Goal: Task Accomplishment & Management: Use online tool/utility

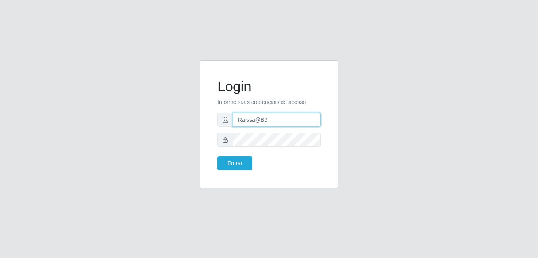
click at [267, 120] on input "Raissa@B9" at bounding box center [277, 120] width 88 height 14
type input "heloisa@bessa"
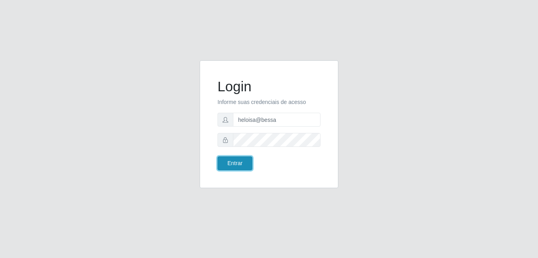
click at [238, 166] on button "Entrar" at bounding box center [235, 163] width 35 height 14
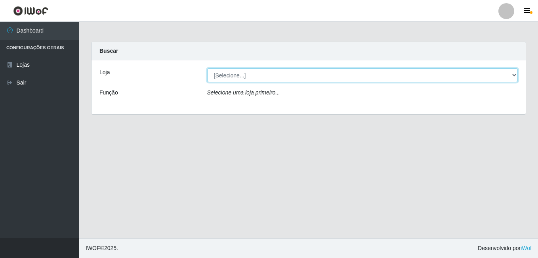
click at [281, 77] on select "[Selecione...] Bemais Supermercados - B9 Bessa" at bounding box center [362, 75] width 311 height 14
select select "410"
click at [207, 68] on select "[Selecione...] Bemais Supermercados - B9 Bessa" at bounding box center [362, 75] width 311 height 14
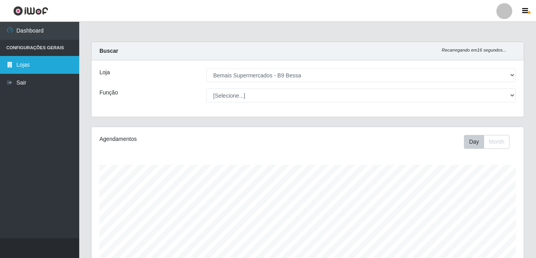
click at [24, 60] on link "Lojas" at bounding box center [39, 65] width 79 height 18
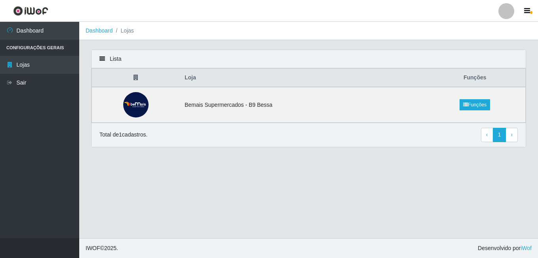
click at [183, 174] on main "Dashboard Lojas Lista Loja Funções Bemais Supermercados - B9 Bessa Funções Tota…" at bounding box center [308, 130] width 459 height 216
click at [125, 27] on li "Lojas" at bounding box center [123, 31] width 21 height 8
drag, startPoint x: 125, startPoint y: 27, endPoint x: 100, endPoint y: 27, distance: 25.0
click at [100, 27] on link "Dashboard" at bounding box center [99, 30] width 27 height 6
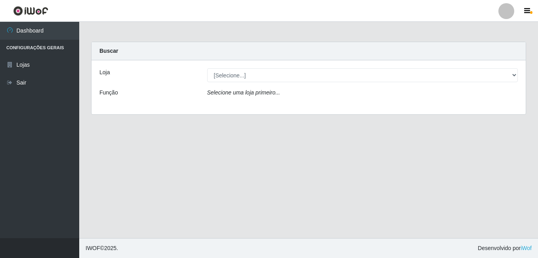
click at [164, 74] on div "Loja" at bounding box center [148, 75] width 108 height 14
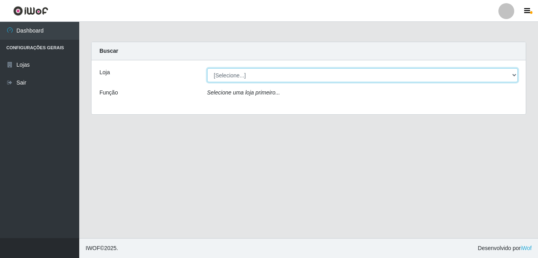
click at [478, 74] on select "[Selecione...] Bemais Supermercados - B9 Bessa" at bounding box center [362, 75] width 311 height 14
select select "410"
click at [207, 68] on select "[Selecione...] Bemais Supermercados - B9 Bessa" at bounding box center [362, 75] width 311 height 14
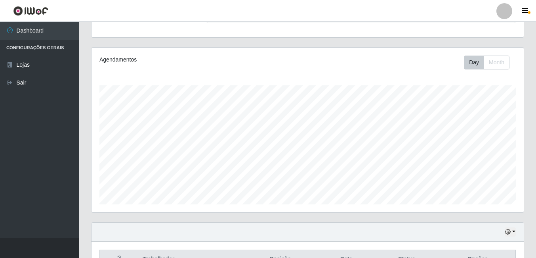
scroll to position [128, 0]
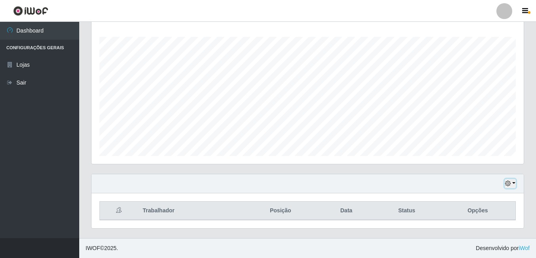
click at [508, 184] on icon "button" at bounding box center [508, 183] width 6 height 6
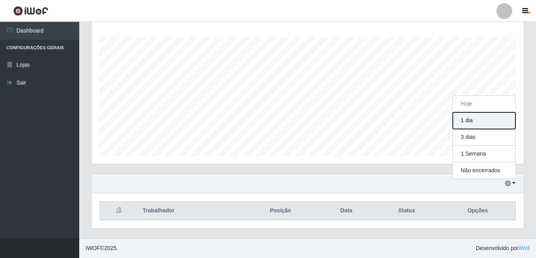
click at [474, 118] on button "1 dia" at bounding box center [484, 120] width 63 height 17
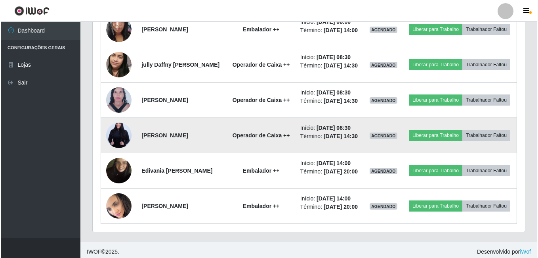
scroll to position [335, 0]
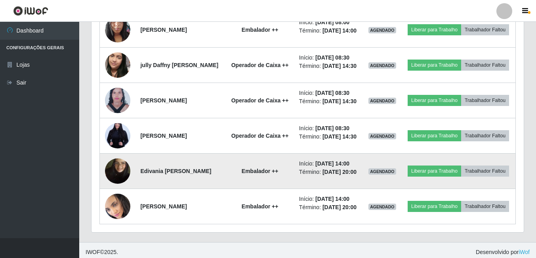
click at [127, 193] on img at bounding box center [117, 170] width 25 height 45
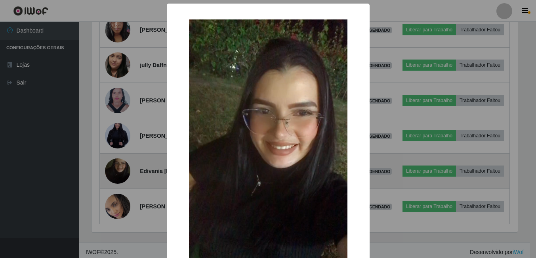
scroll to position [164, 428]
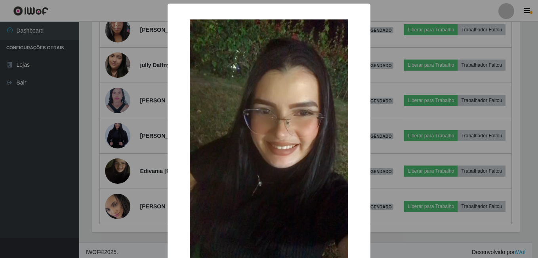
click at [125, 190] on div "× OK Cancel" at bounding box center [269, 129] width 538 height 258
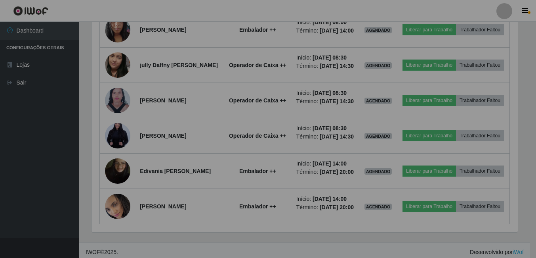
scroll to position [164, 432]
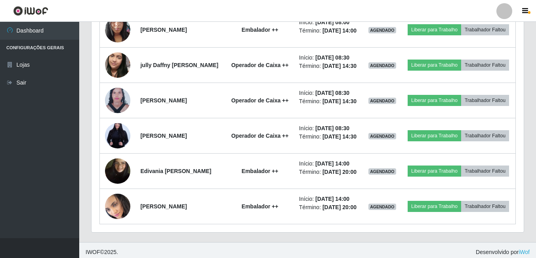
click at [125, 190] on img at bounding box center [117, 170] width 25 height 45
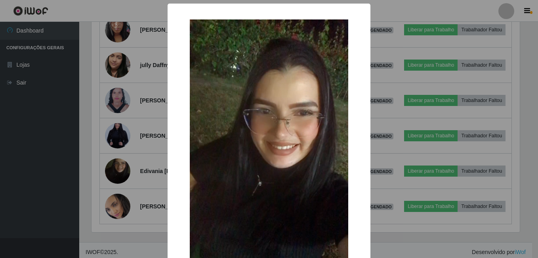
click at [176, 134] on div "×" at bounding box center [269, 160] width 187 height 298
click at [142, 184] on div "× OK Cancel" at bounding box center [269, 129] width 538 height 258
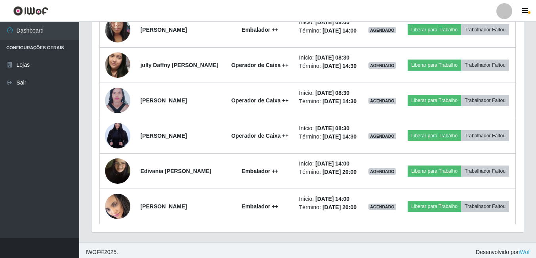
scroll to position [128, 0]
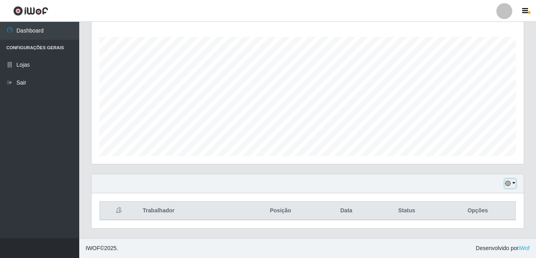
click at [506, 187] on button "button" at bounding box center [510, 183] width 11 height 9
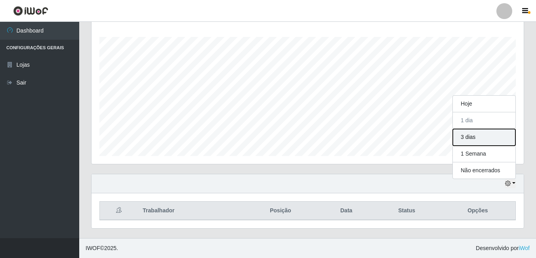
click at [471, 141] on button "3 dias" at bounding box center [484, 137] width 63 height 17
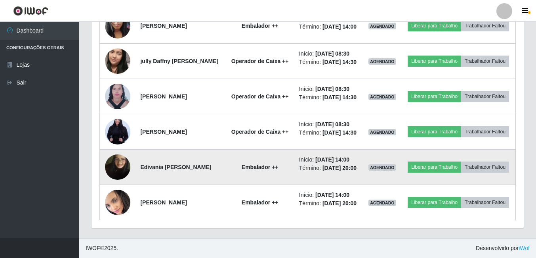
scroll to position [375, 0]
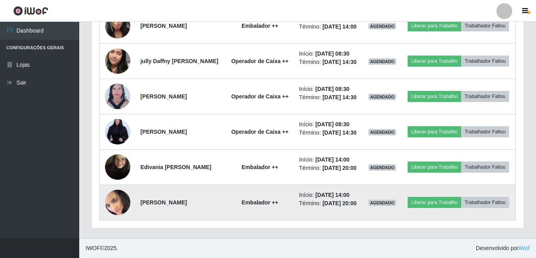
click at [122, 189] on img at bounding box center [117, 202] width 25 height 28
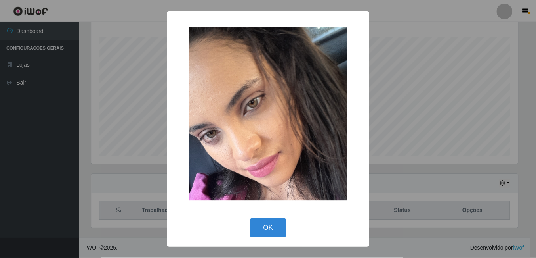
scroll to position [128, 0]
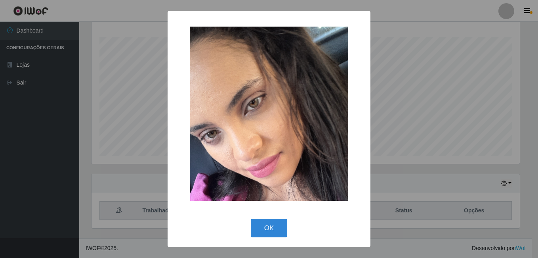
drag, startPoint x: 513, startPoint y: 256, endPoint x: 506, endPoint y: 256, distance: 7.1
click at [512, 256] on div "× OK Cancel" at bounding box center [269, 129] width 538 height 258
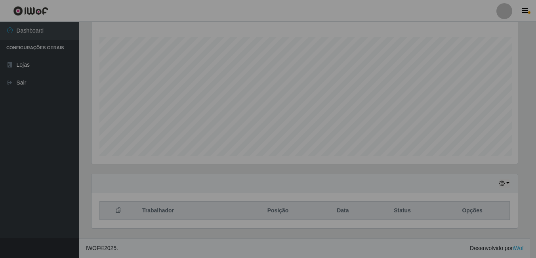
scroll to position [164, 432]
